Goal: Task Accomplishment & Management: Use online tool/utility

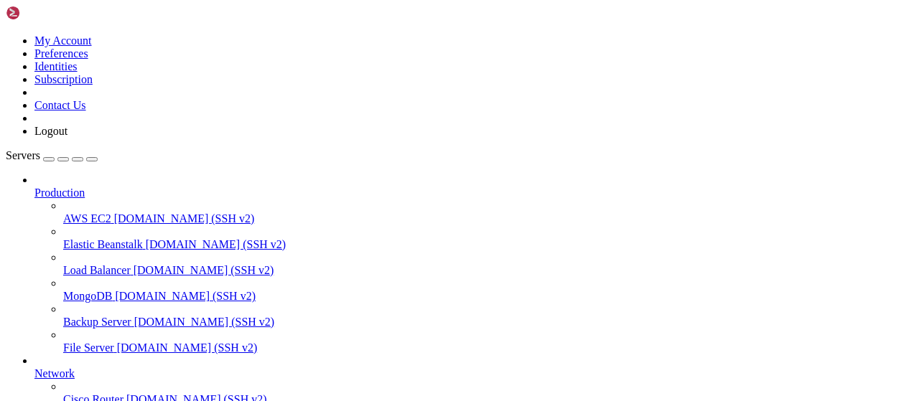
scroll to position [291, 0]
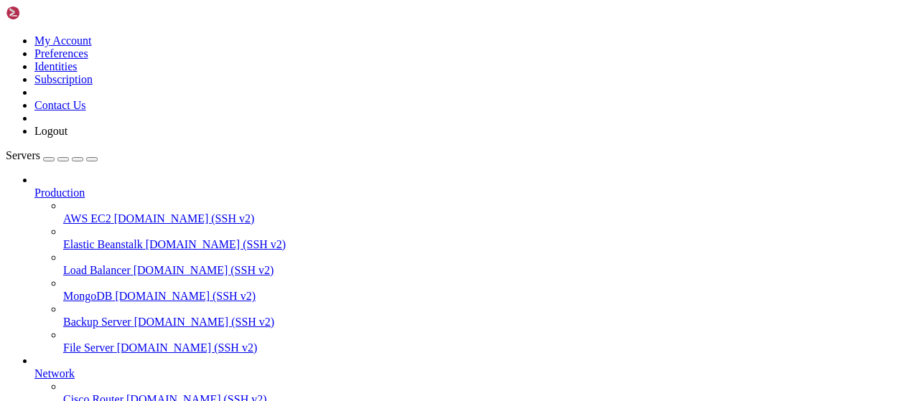
type input "/root/bot-bypass"
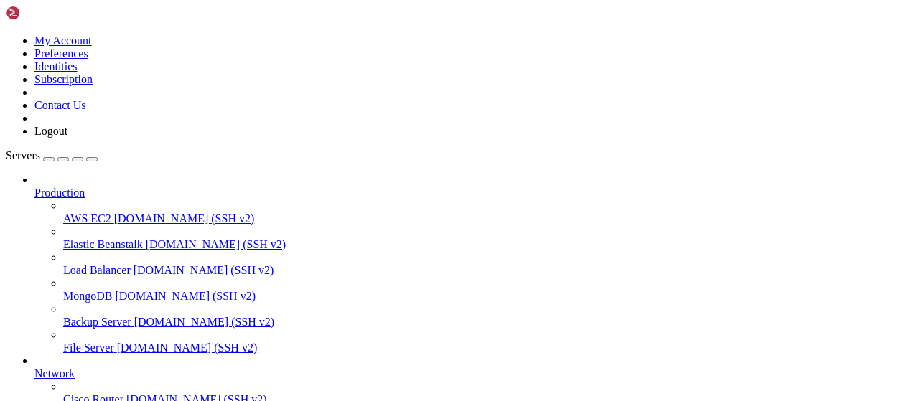
scroll to position [0, 0]
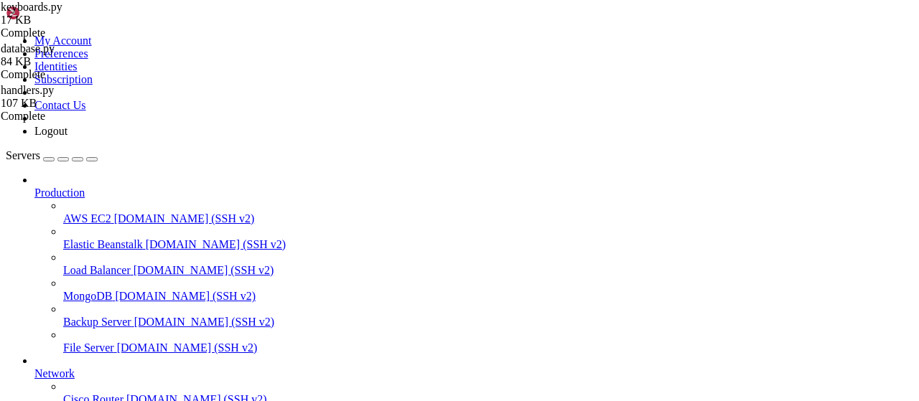
drag, startPoint x: 220, startPoint y: 22, endPoint x: 425, endPoint y: 63, distance: 209.4
drag, startPoint x: 293, startPoint y: 910, endPoint x: 210, endPoint y: 1036, distance: 150.7
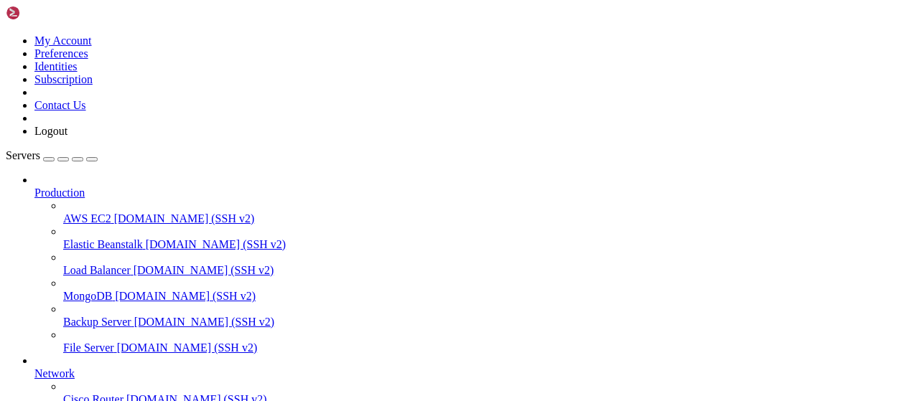
scroll to position [299, 0]
type input "/root/bot-bypass"
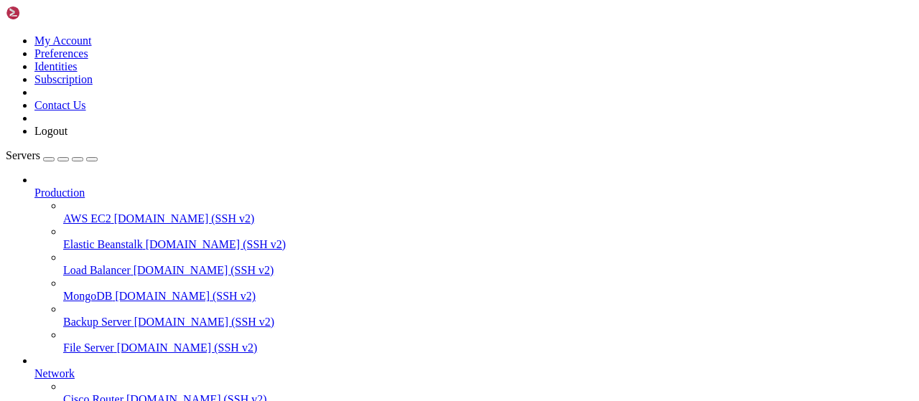
scroll to position [299, 0]
type input "/root/baconScript"
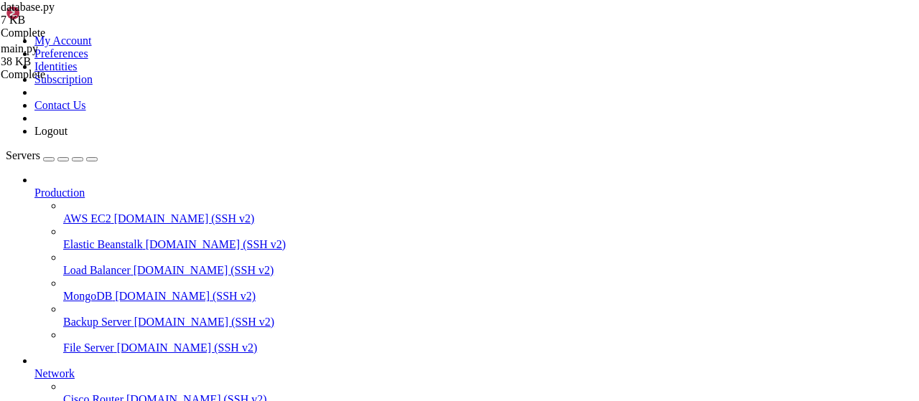
scroll to position [32, 0]
drag, startPoint x: 409, startPoint y: 365, endPoint x: 380, endPoint y: 367, distance: 29.5
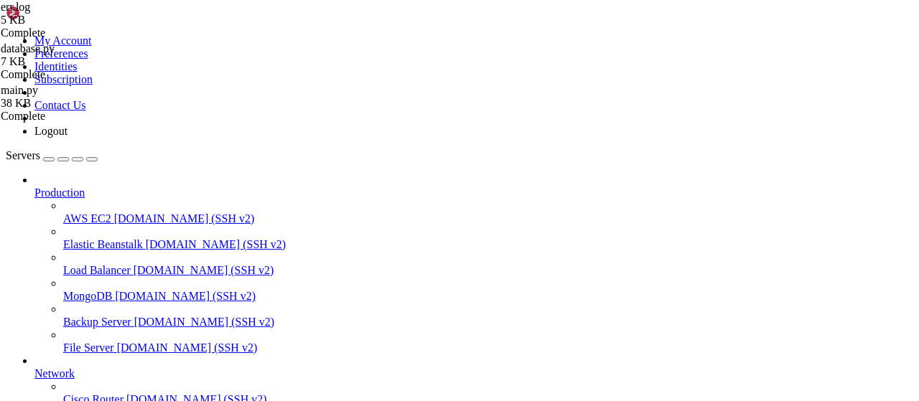
type textarea "ModuleNotFoundError: No module named 'aiogram'"
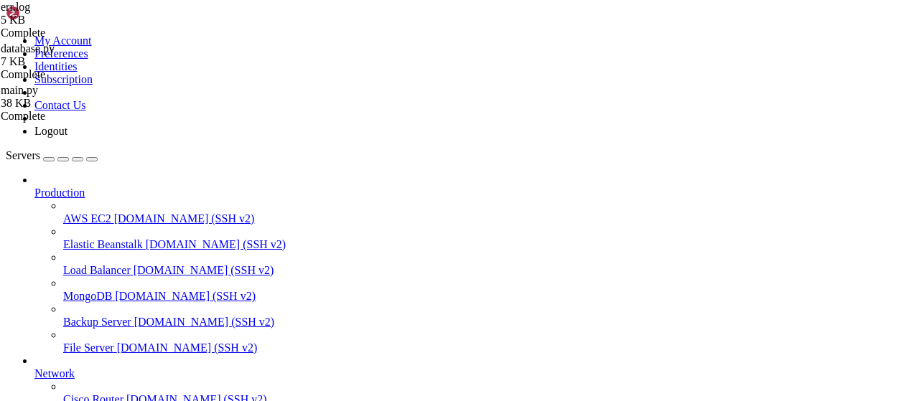
drag, startPoint x: 329, startPoint y: 51, endPoint x: 195, endPoint y: 51, distance: 134.3
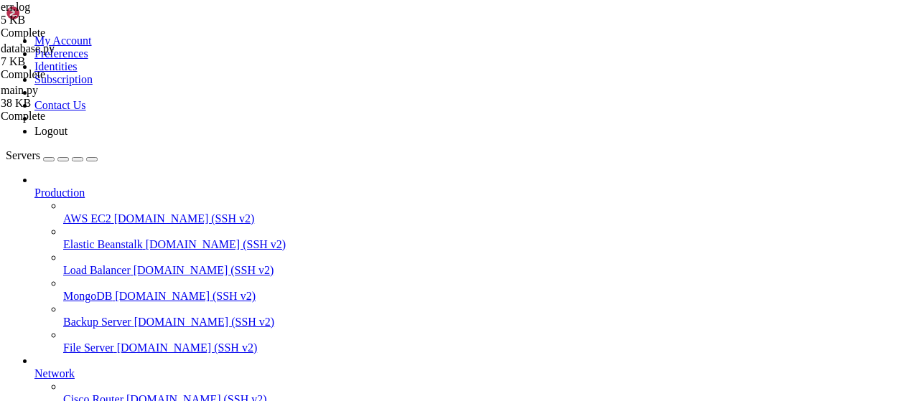
drag, startPoint x: 317, startPoint y: 1186, endPoint x: 46, endPoint y: 909, distance: 387.4
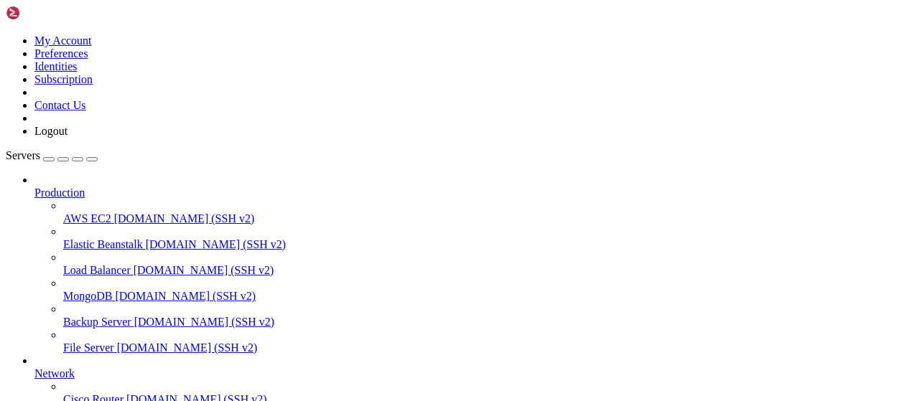
scroll to position [108, 0]
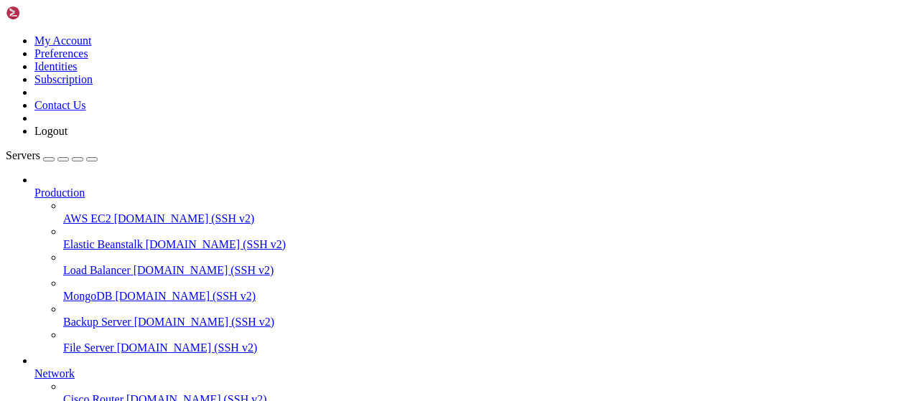
type input "/root/baconScript"
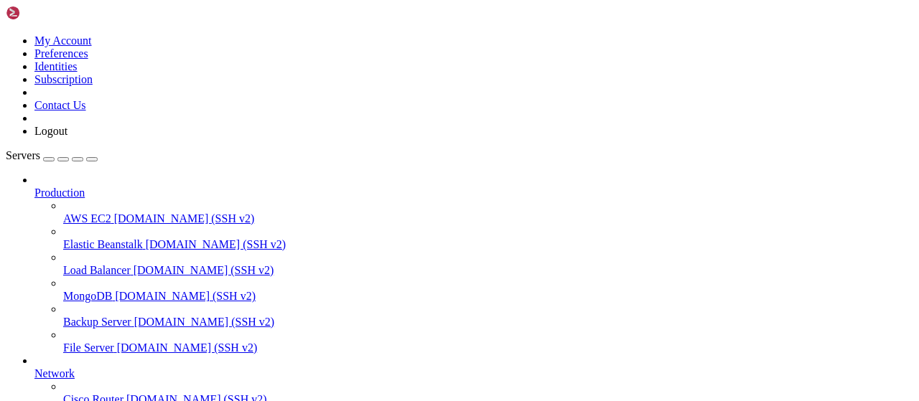
scroll to position [0, 0]
drag, startPoint x: 276, startPoint y: 52, endPoint x: 187, endPoint y: 52, distance: 89.0
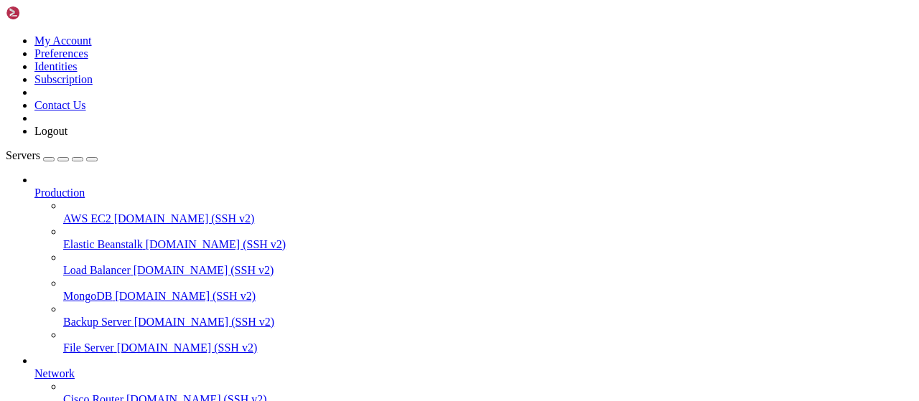
scroll to position [2701, 0]
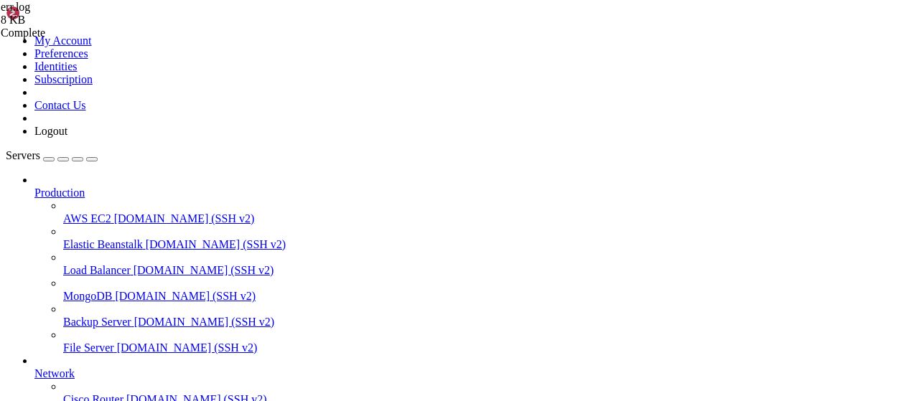
type textarea "ModuleNotFoundError: No module named 'aiogram'"
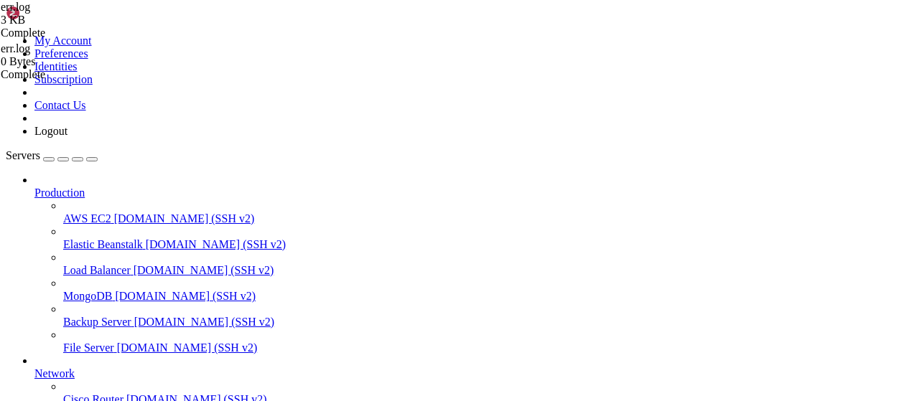
drag, startPoint x: 429, startPoint y: 365, endPoint x: 196, endPoint y: 339, distance: 234.0
type textarea "Traceback (most recent call last): File "/root/baconScript/main.py", line 14, i…"
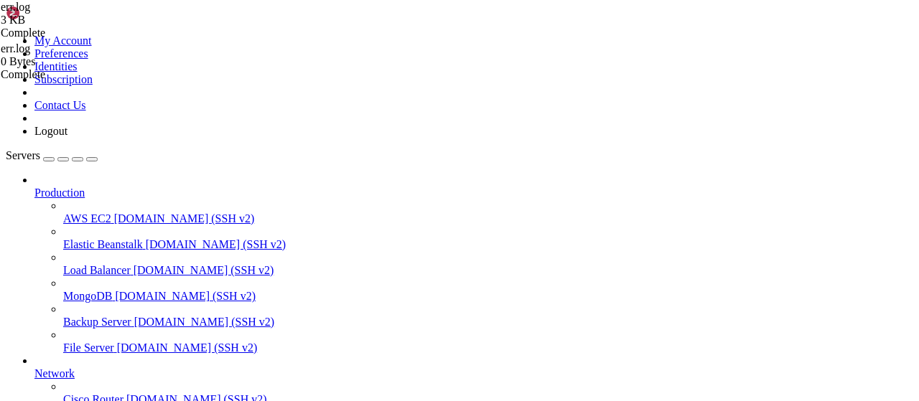
scroll to position [3697, 0]
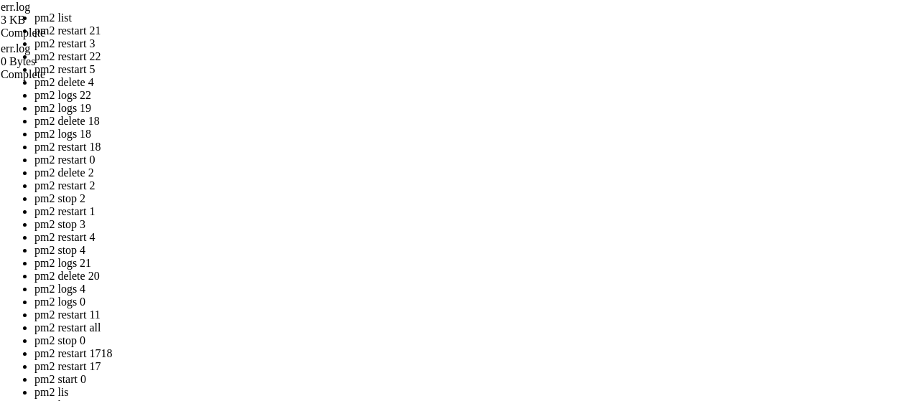
drag, startPoint x: 499, startPoint y: 235, endPoint x: 316, endPoint y: 169, distance: 194.4
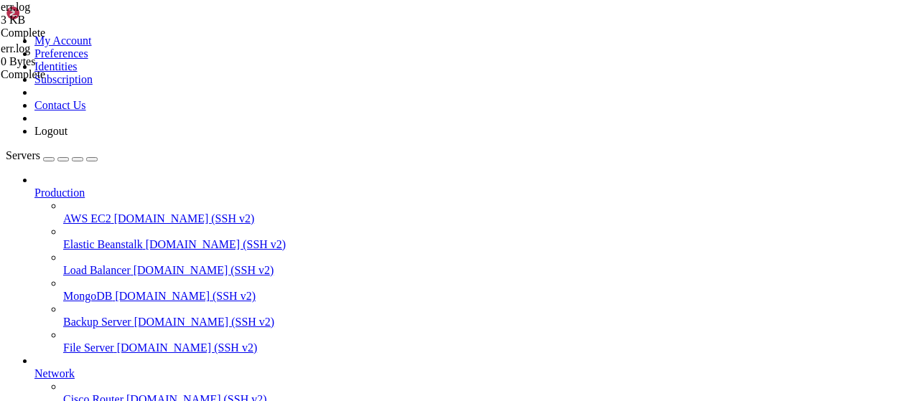
scroll to position [4562, 0]
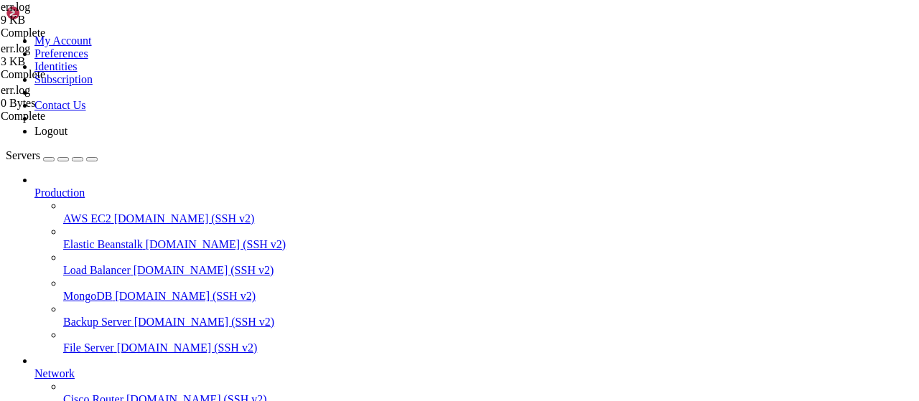
scroll to position [1624, 0]
drag, startPoint x: 427, startPoint y: 368, endPoint x: 213, endPoint y: 335, distance: 216.5
type textarea "Traceback (most recent call last): File "/root/baconScript/main.py", line 14, i…"
